Goal: Navigation & Orientation: Find specific page/section

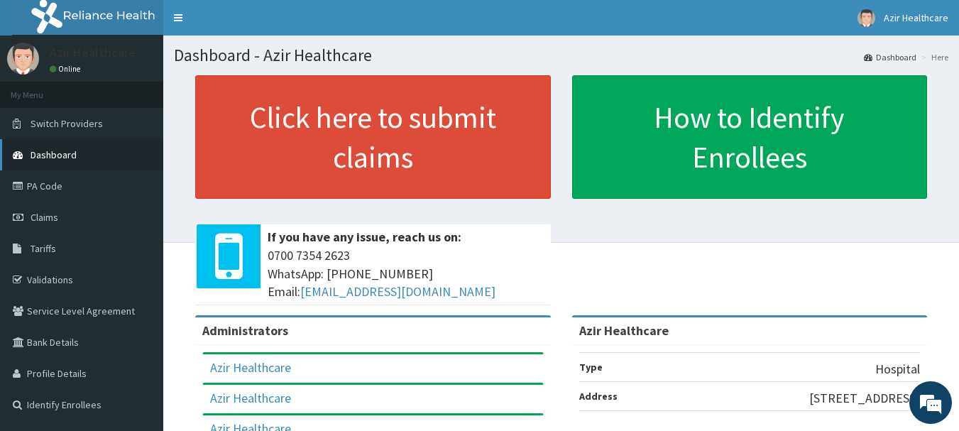
click at [59, 154] on span "Dashboard" at bounding box center [54, 154] width 46 height 13
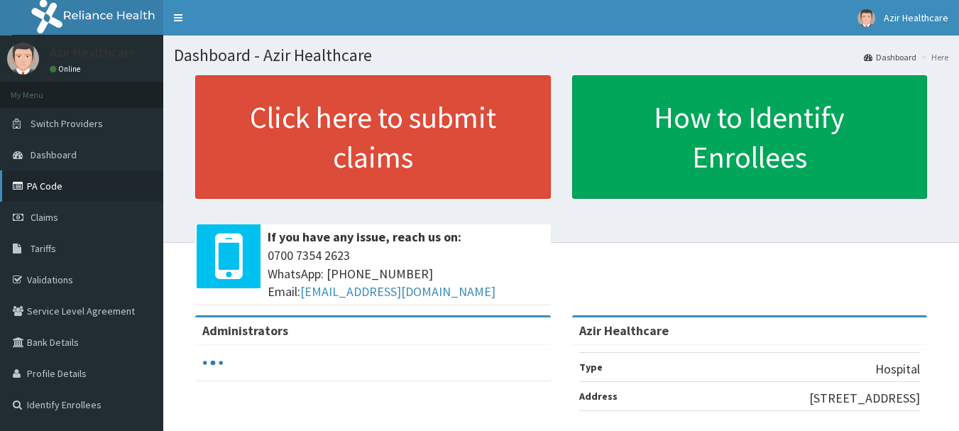
click at [47, 185] on link "PA Code" at bounding box center [81, 185] width 163 height 31
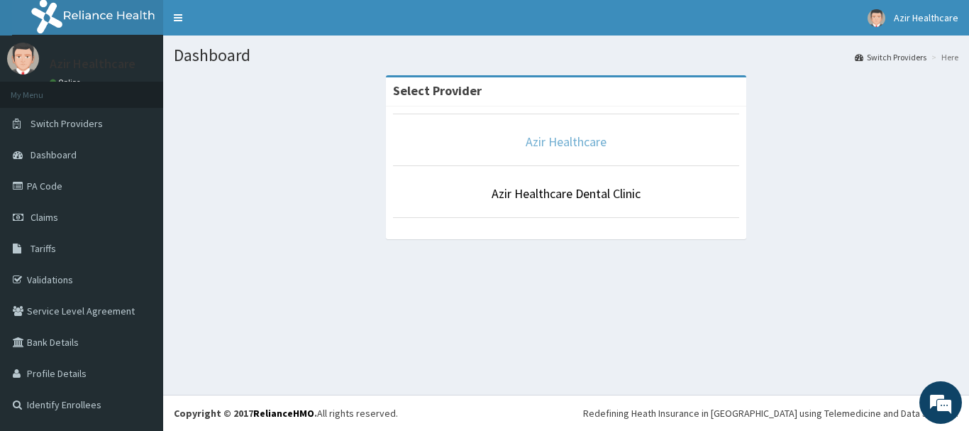
click at [535, 146] on link "Azir Healthcare" at bounding box center [566, 141] width 81 height 16
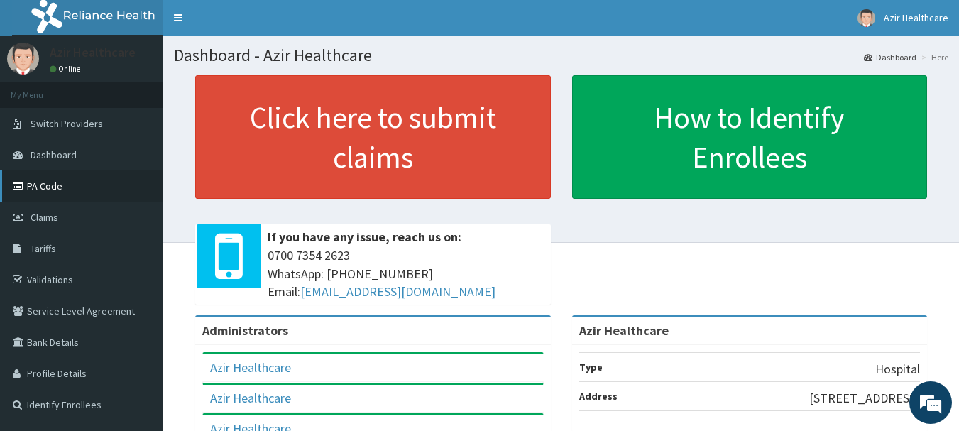
click at [43, 188] on link "PA Code" at bounding box center [81, 185] width 163 height 31
click at [28, 157] on link "Dashboard" at bounding box center [81, 154] width 163 height 31
